Goal: Transaction & Acquisition: Purchase product/service

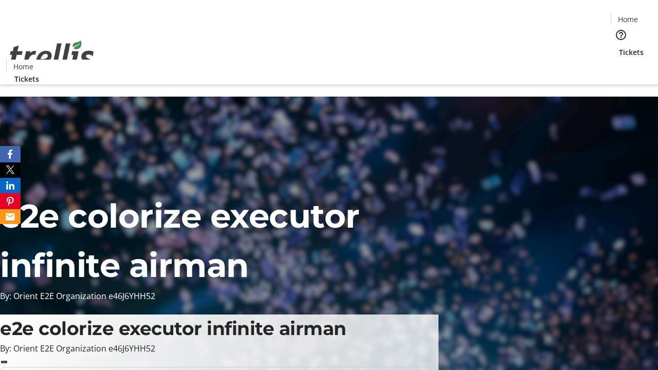
click at [619, 47] on span "Tickets" at bounding box center [631, 52] width 25 height 11
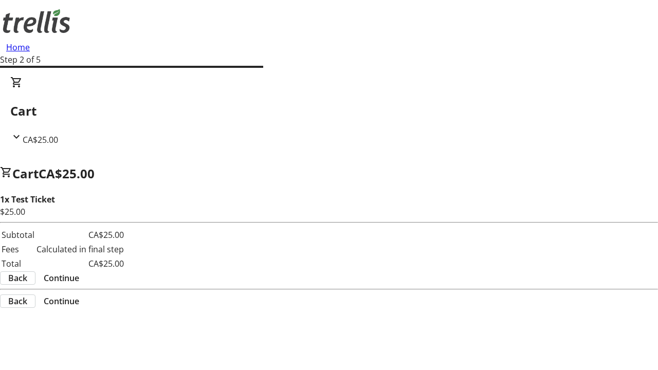
click at [79, 272] on span "Continue" at bounding box center [61, 278] width 35 height 12
